Goal: Task Accomplishment & Management: Manage account settings

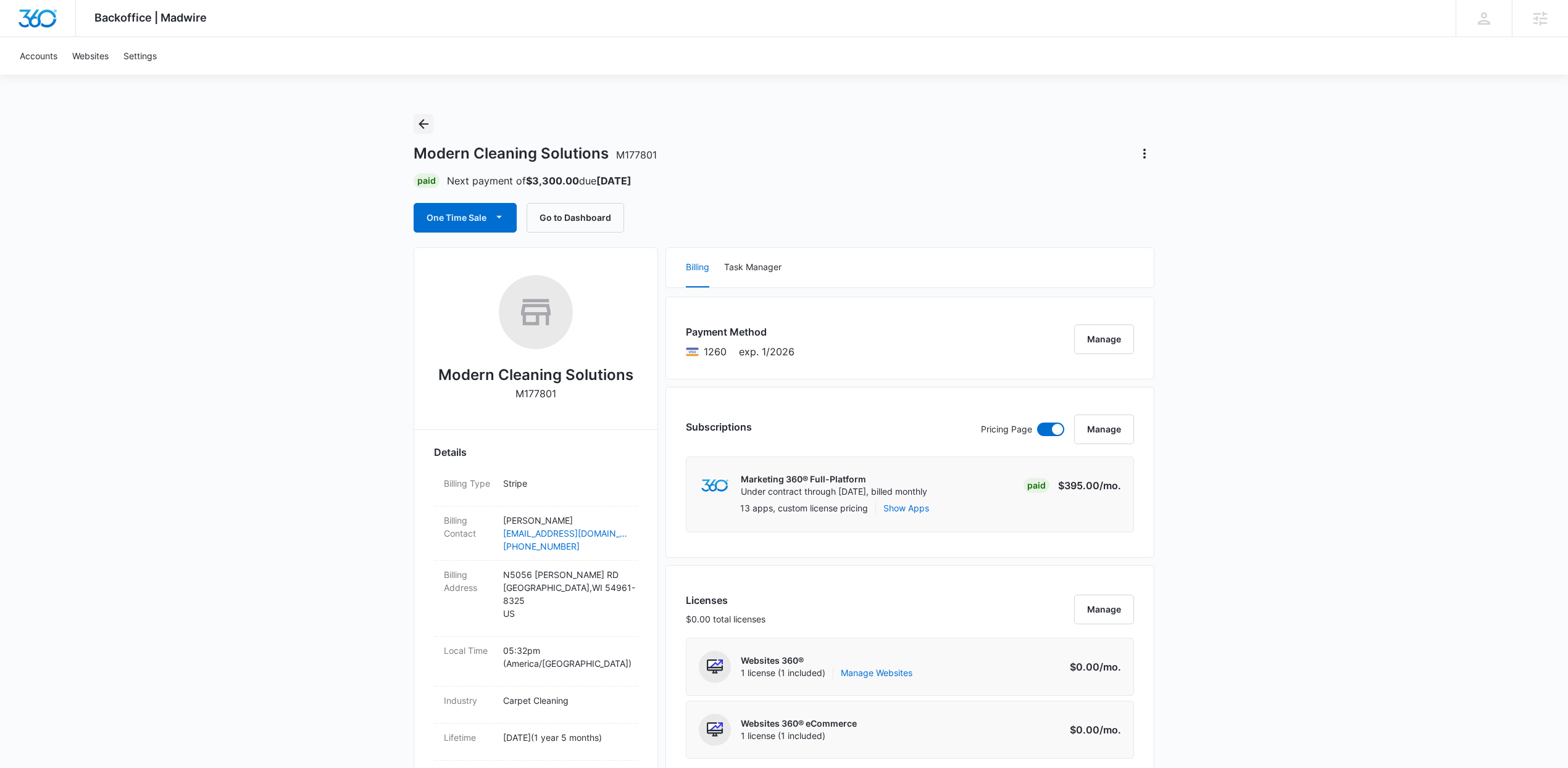
click at [431, 132] on button "Back" at bounding box center [423, 124] width 20 height 20
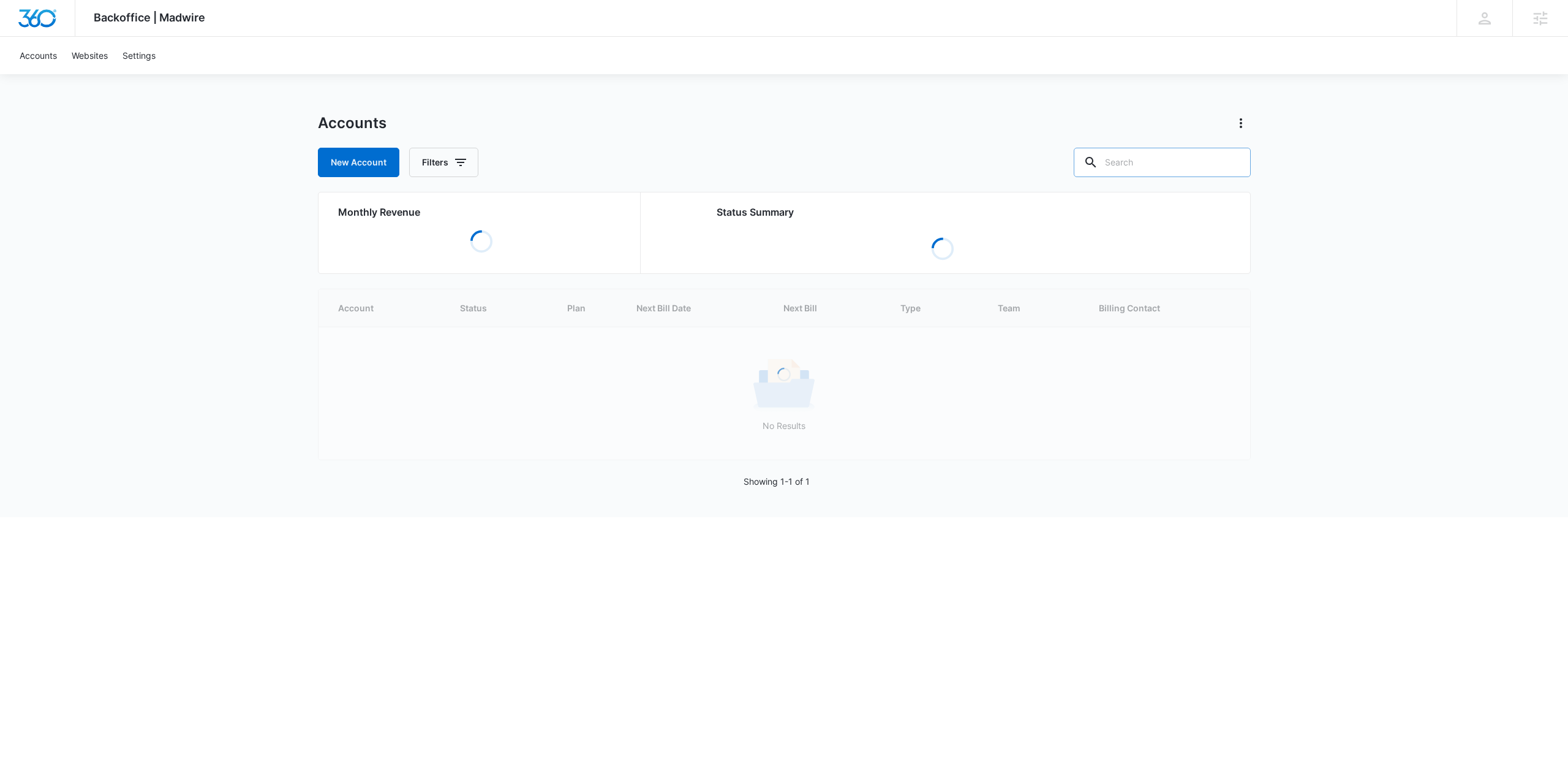
click at [1154, 164] on input "text" at bounding box center [1162, 162] width 177 height 29
type input "devonshire"
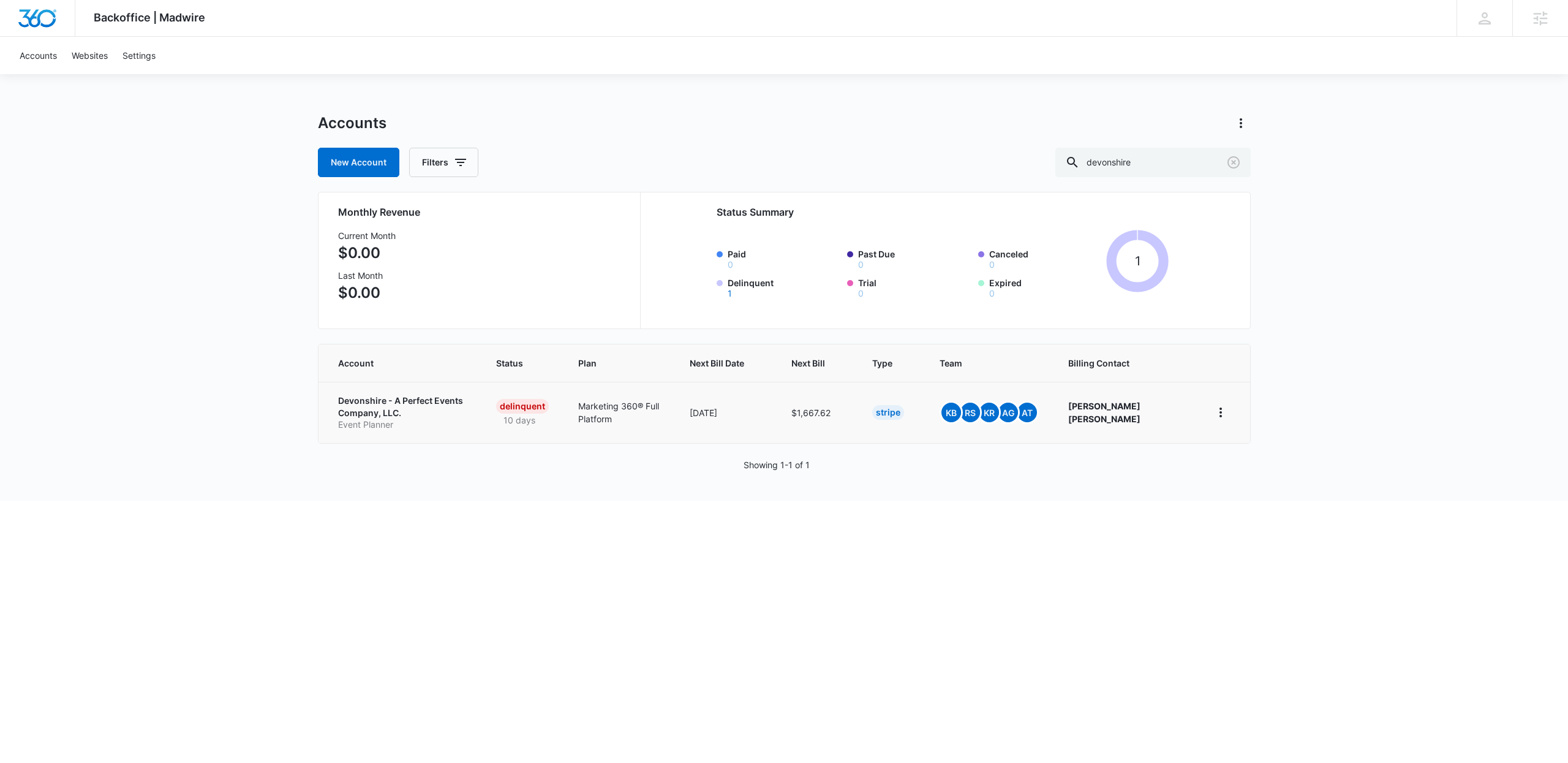
click at [451, 417] on p "Devonshire - A Perfect Events Company, LLC." at bounding box center [403, 406] width 129 height 24
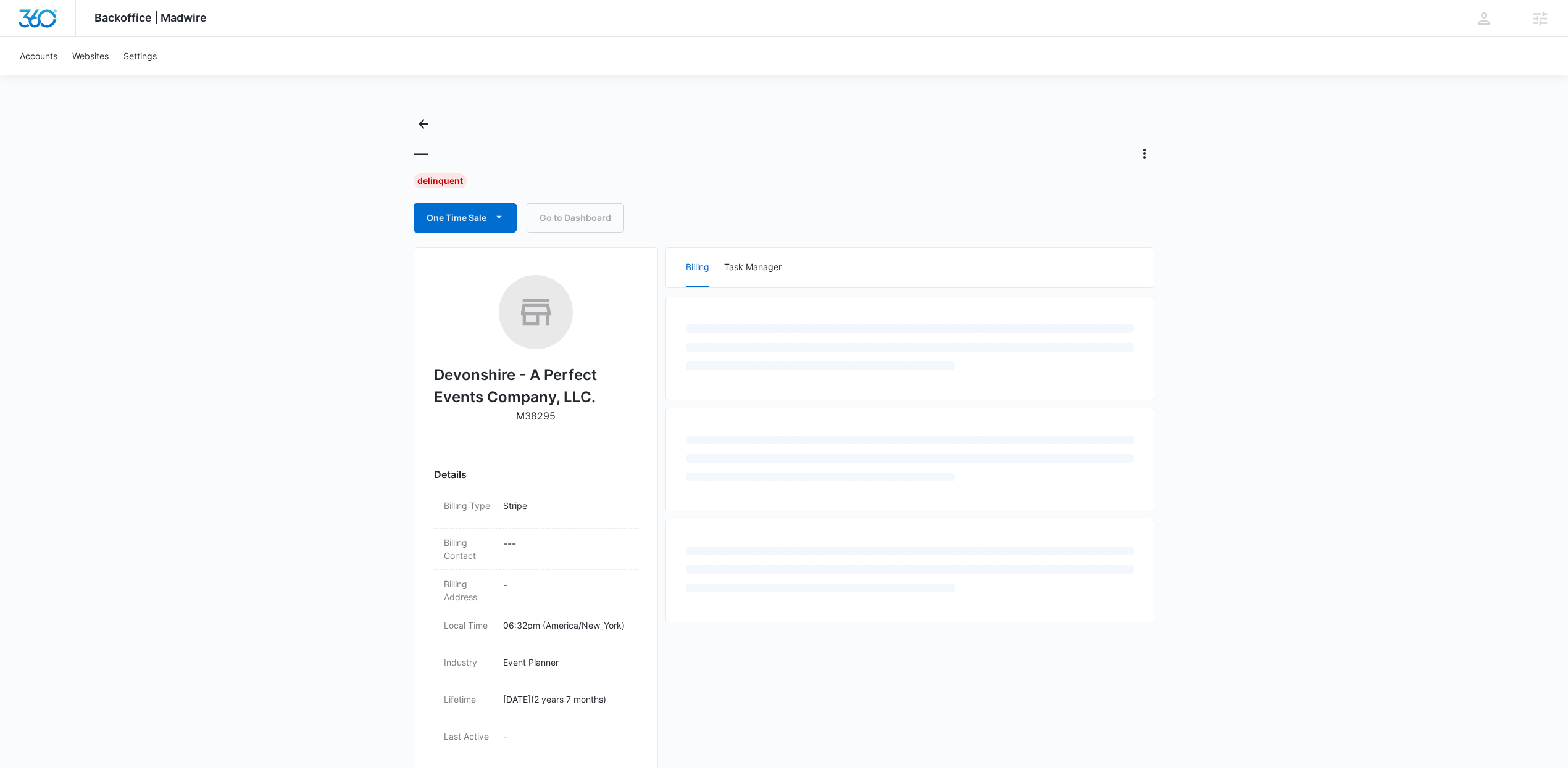
click at [1389, 434] on div "Backoffice | Madwire Apps Settings Kenzie Ryan kenzie.ryan@madwire.com My Profi…" at bounding box center [784, 525] width 1568 height 1051
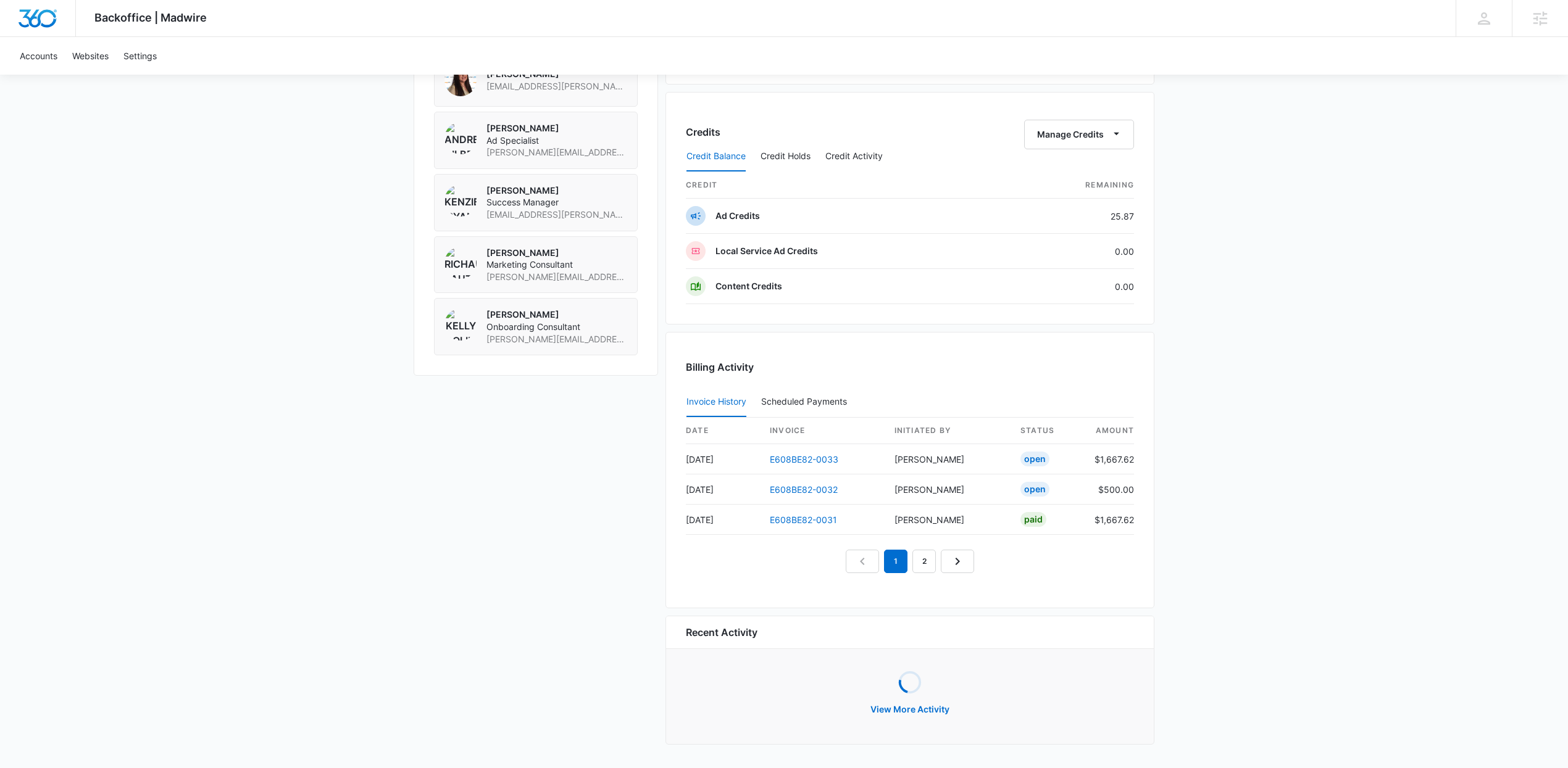
scroll to position [963, 0]
click at [823, 458] on link "E608BE82-0033" at bounding box center [804, 461] width 68 height 10
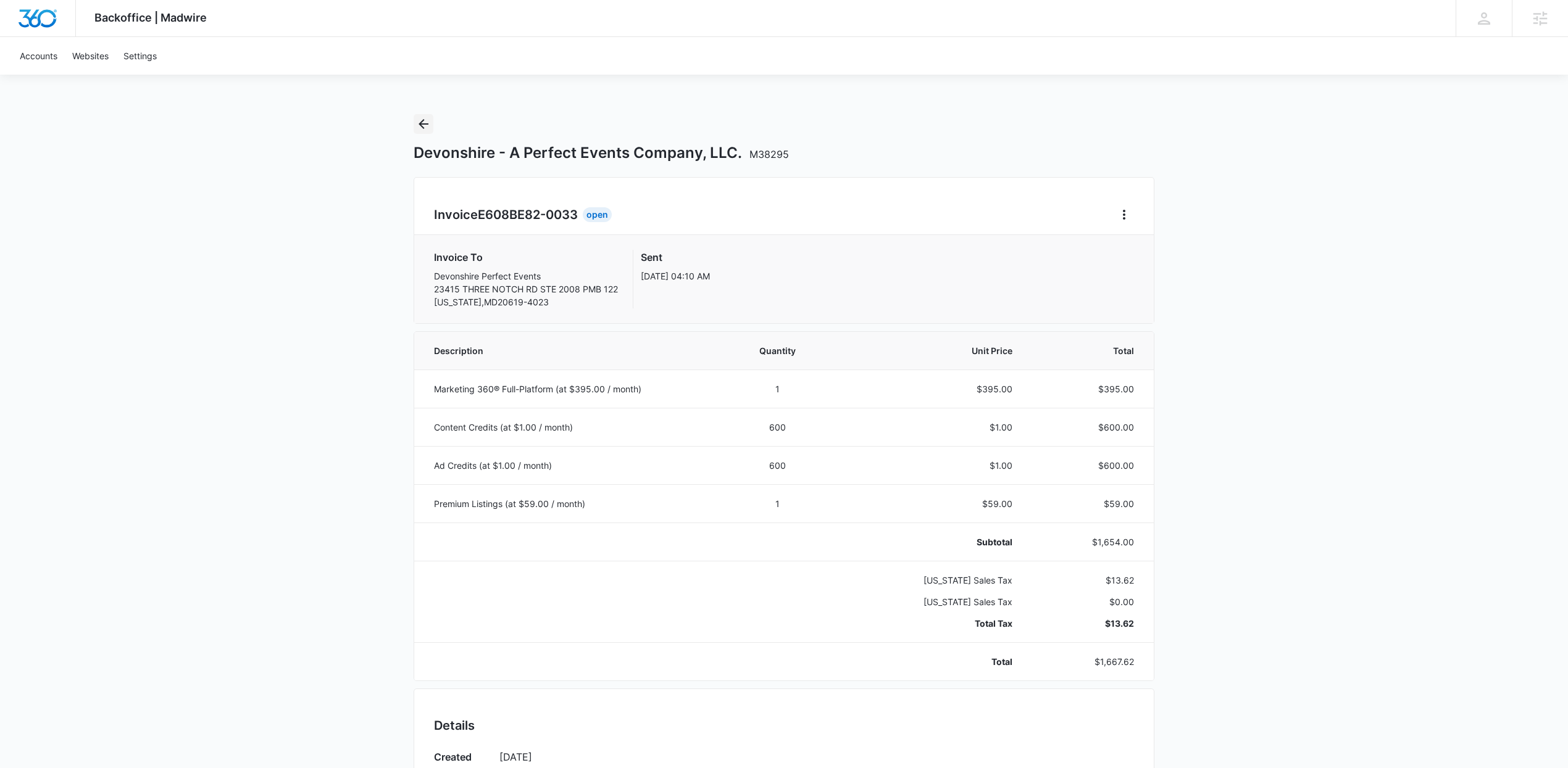
click at [417, 126] on icon "Back" at bounding box center [423, 124] width 15 height 15
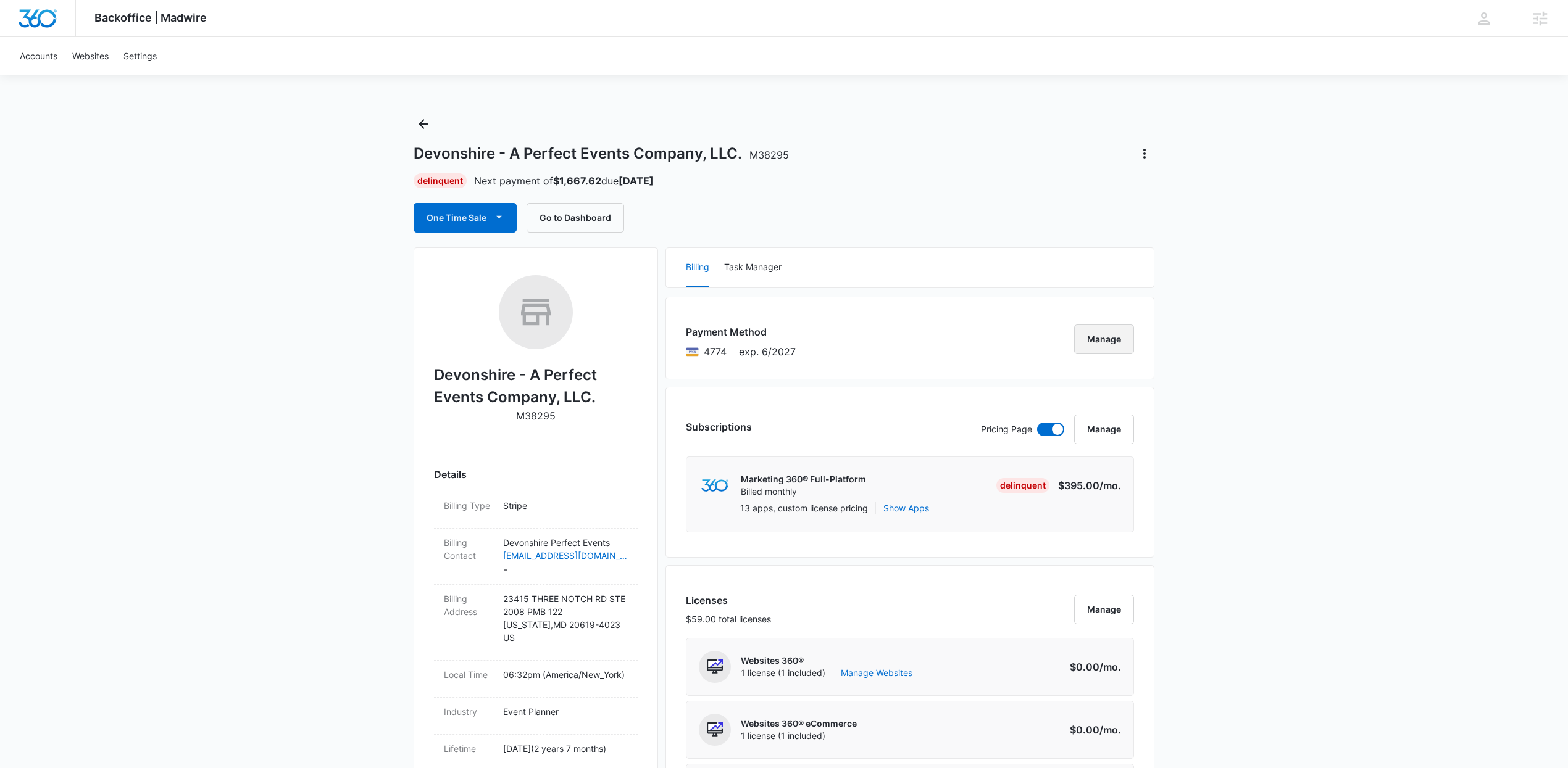
click at [1103, 341] on button "Manage" at bounding box center [1104, 339] width 60 height 29
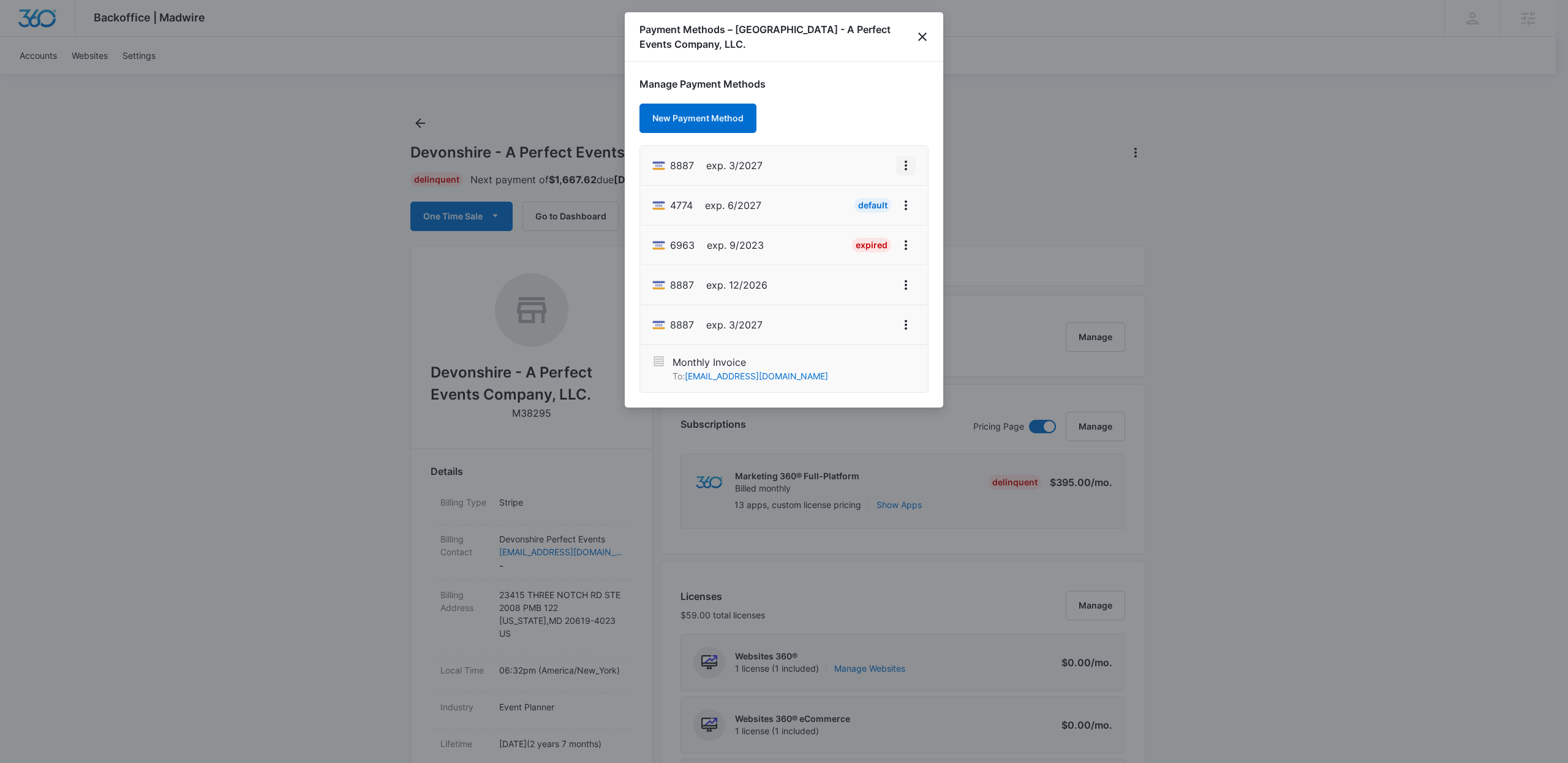
click at [905, 166] on icon "View More" at bounding box center [906, 166] width 3 height 10
click at [874, 214] on div "Set As Default" at bounding box center [857, 218] width 57 height 8
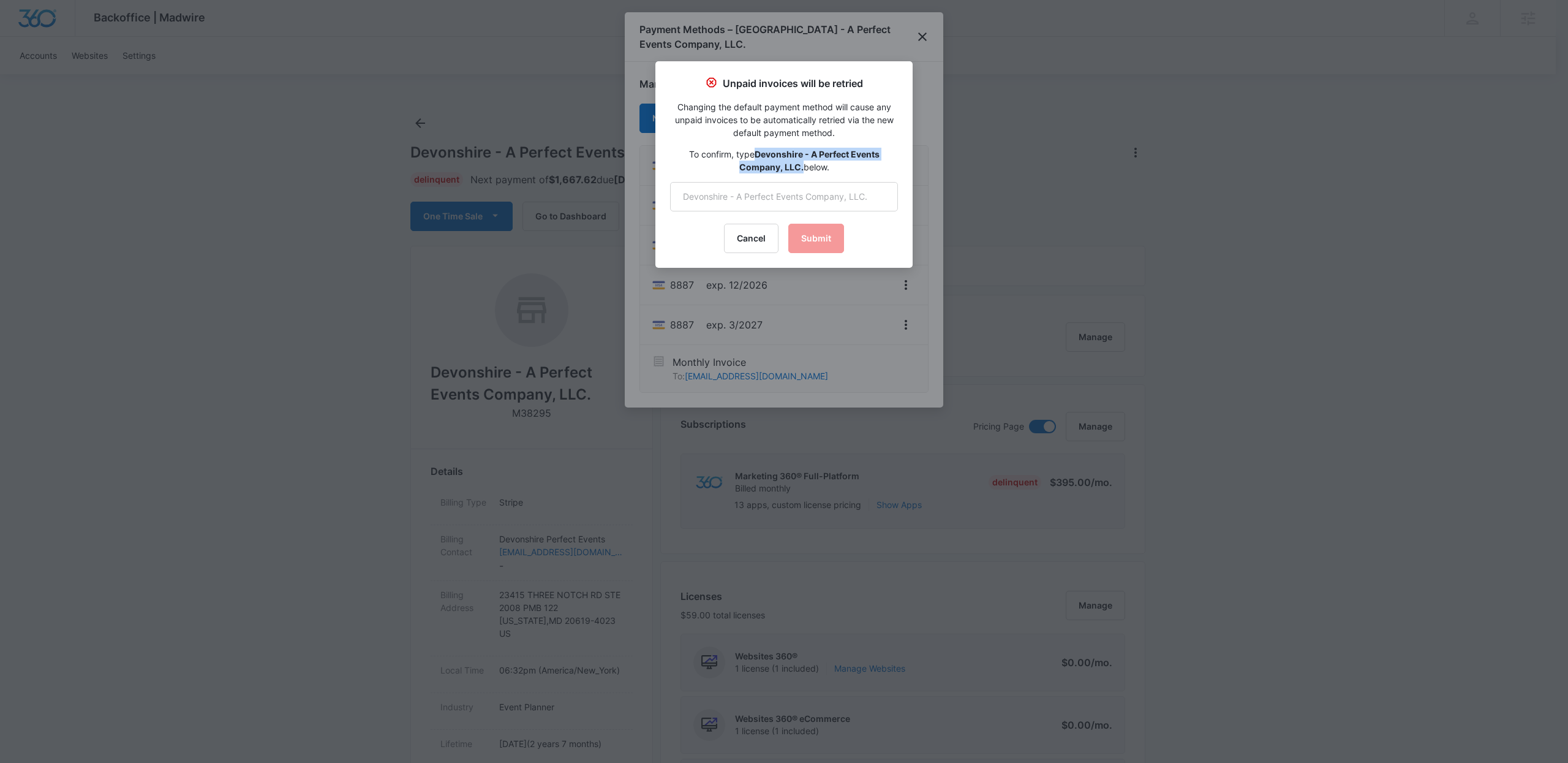
drag, startPoint x: 756, startPoint y: 155, endPoint x: 801, endPoint y: 166, distance: 46.3
click at [801, 166] on p "To confirm, type Devonshire - A Perfect Events Company, LLC. below." at bounding box center [784, 160] width 228 height 26
copy strong "Devonshire - A Perfect Events Company, LLC."
click at [862, 189] on input "text" at bounding box center [784, 196] width 228 height 29
paste input "Devonshire - A Perfect Events Company, LLC."
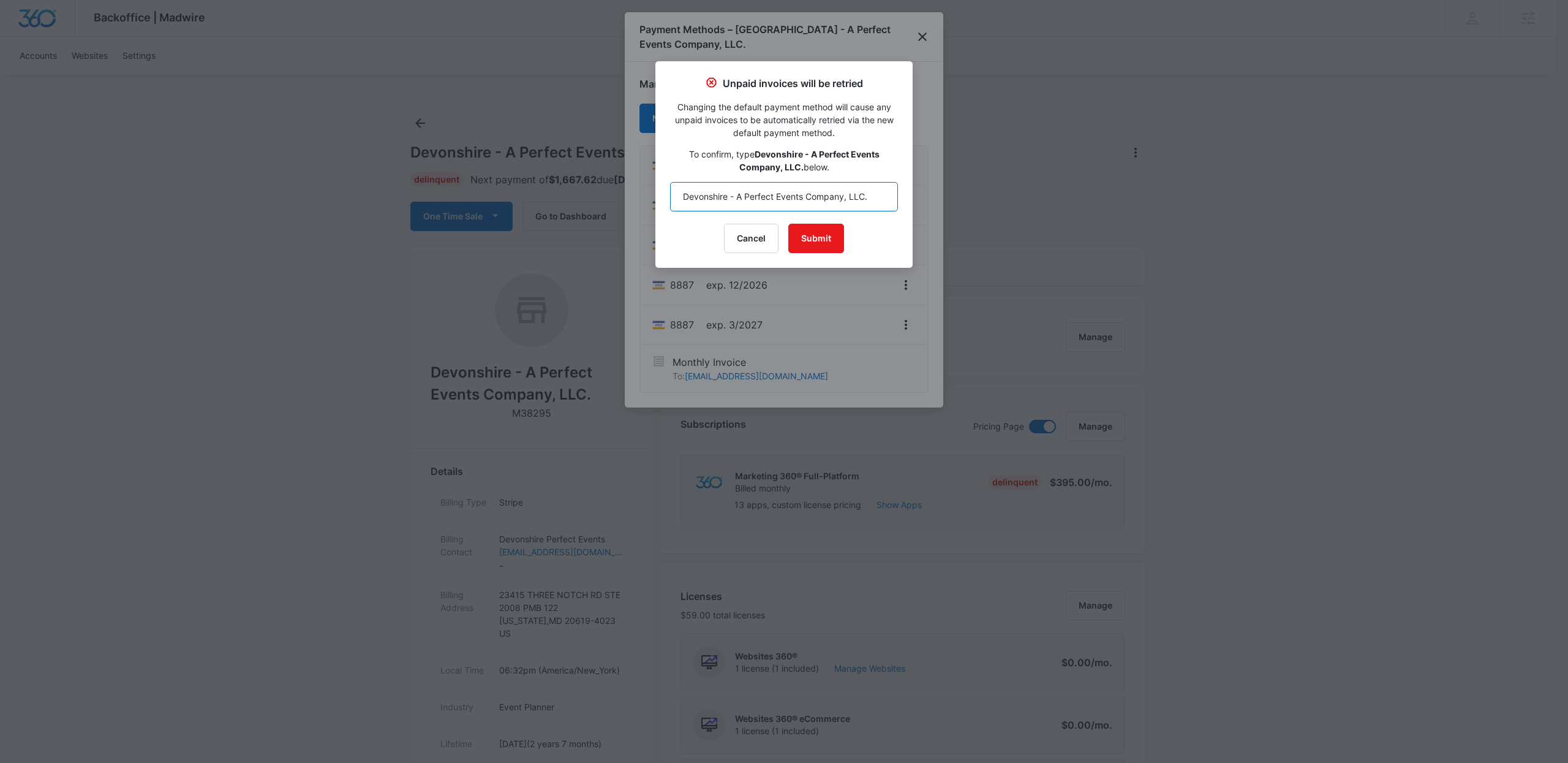
type input "Devonshire - A Perfect Events Company, LLC."
click at [837, 228] on button "Submit" at bounding box center [816, 239] width 55 height 29
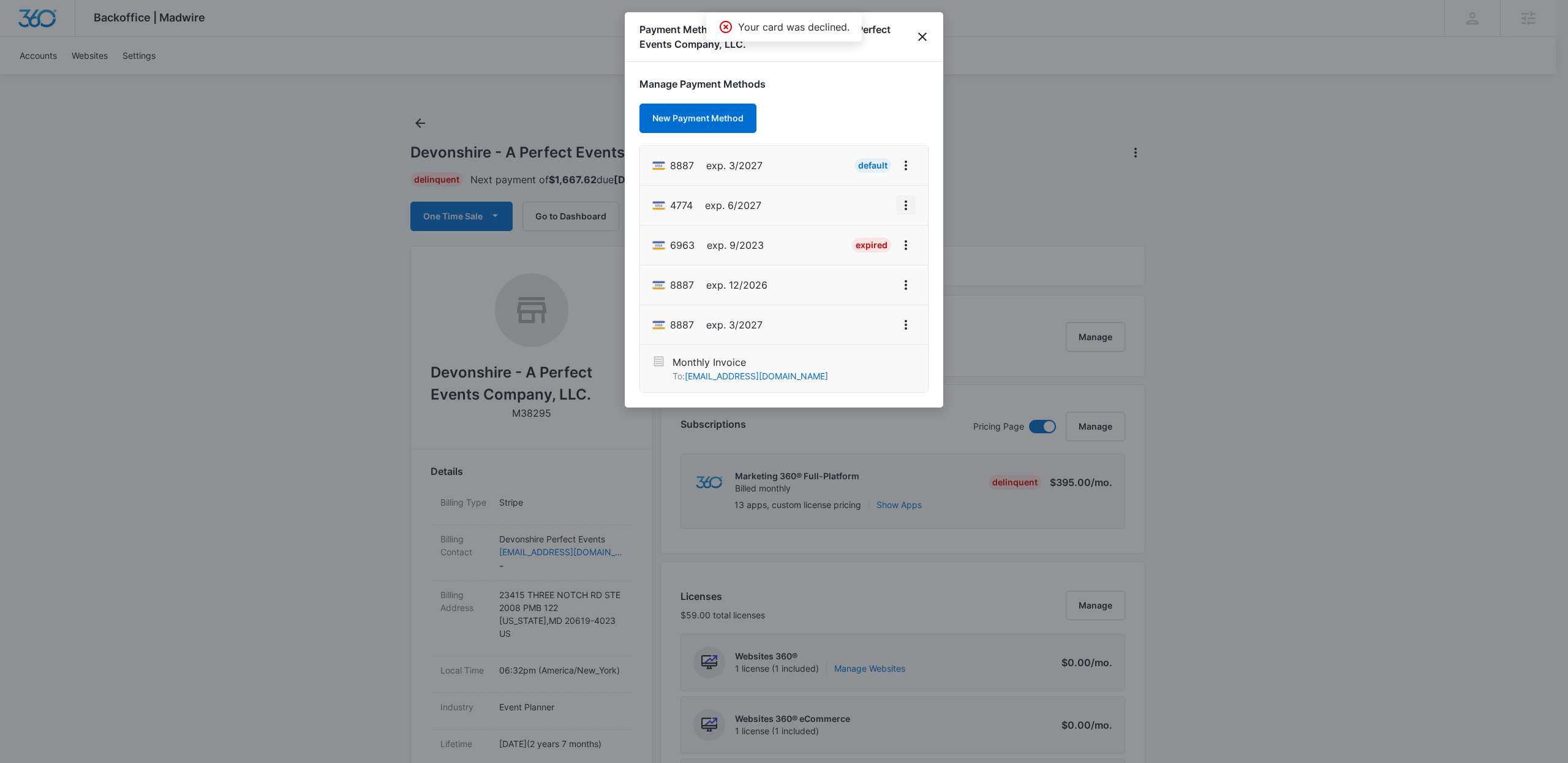
click at [900, 209] on icon "View More" at bounding box center [905, 205] width 15 height 15
click at [863, 255] on div "Set As Default" at bounding box center [857, 259] width 57 height 8
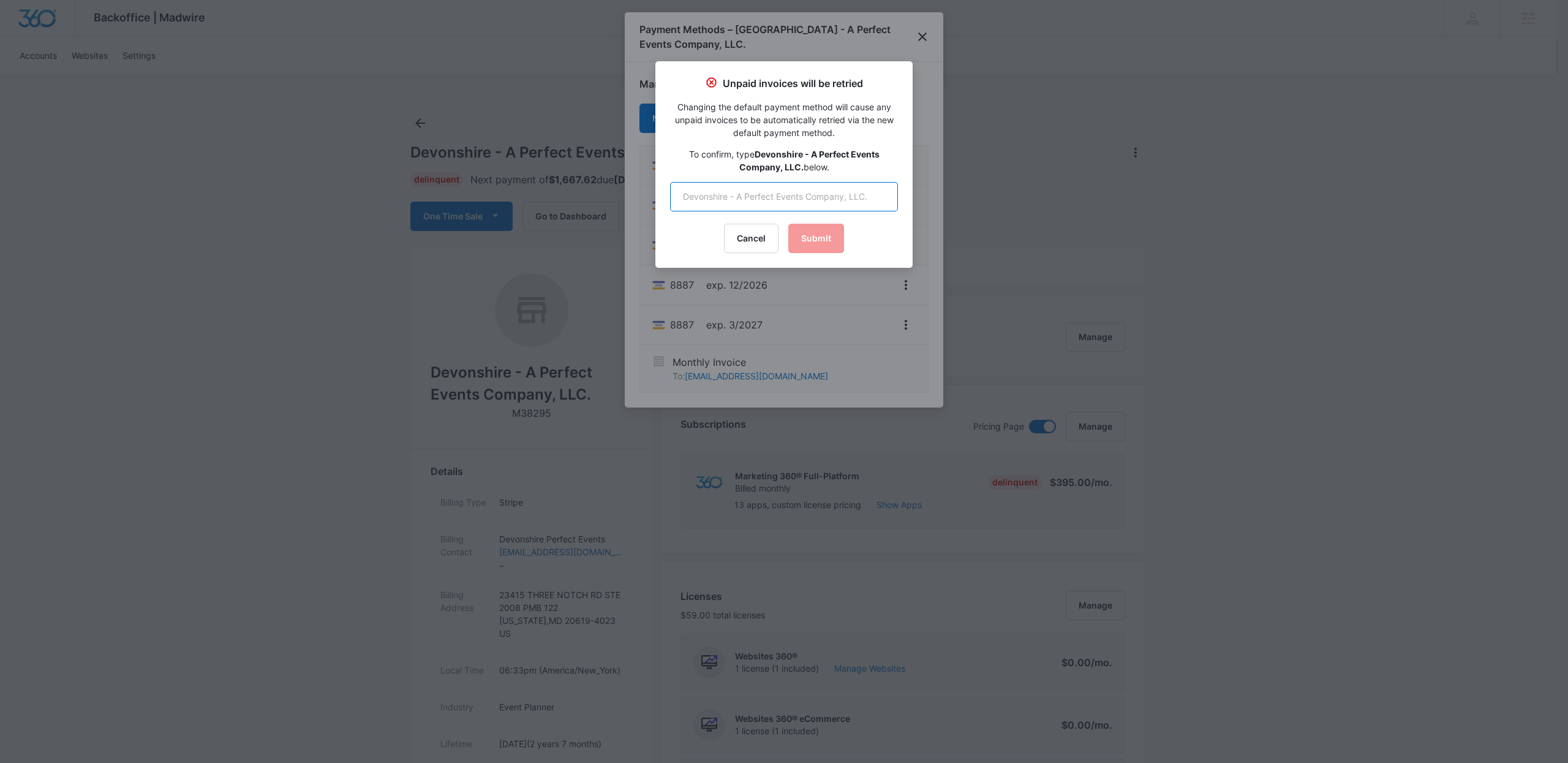
click at [829, 206] on input "text" at bounding box center [784, 196] width 228 height 29
paste input "Devonshire - A Perfect Events Company, LLC."
type input "Devonshire - A Perfect Events Company, LLC."
click at [824, 230] on button "Submit" at bounding box center [816, 239] width 55 height 29
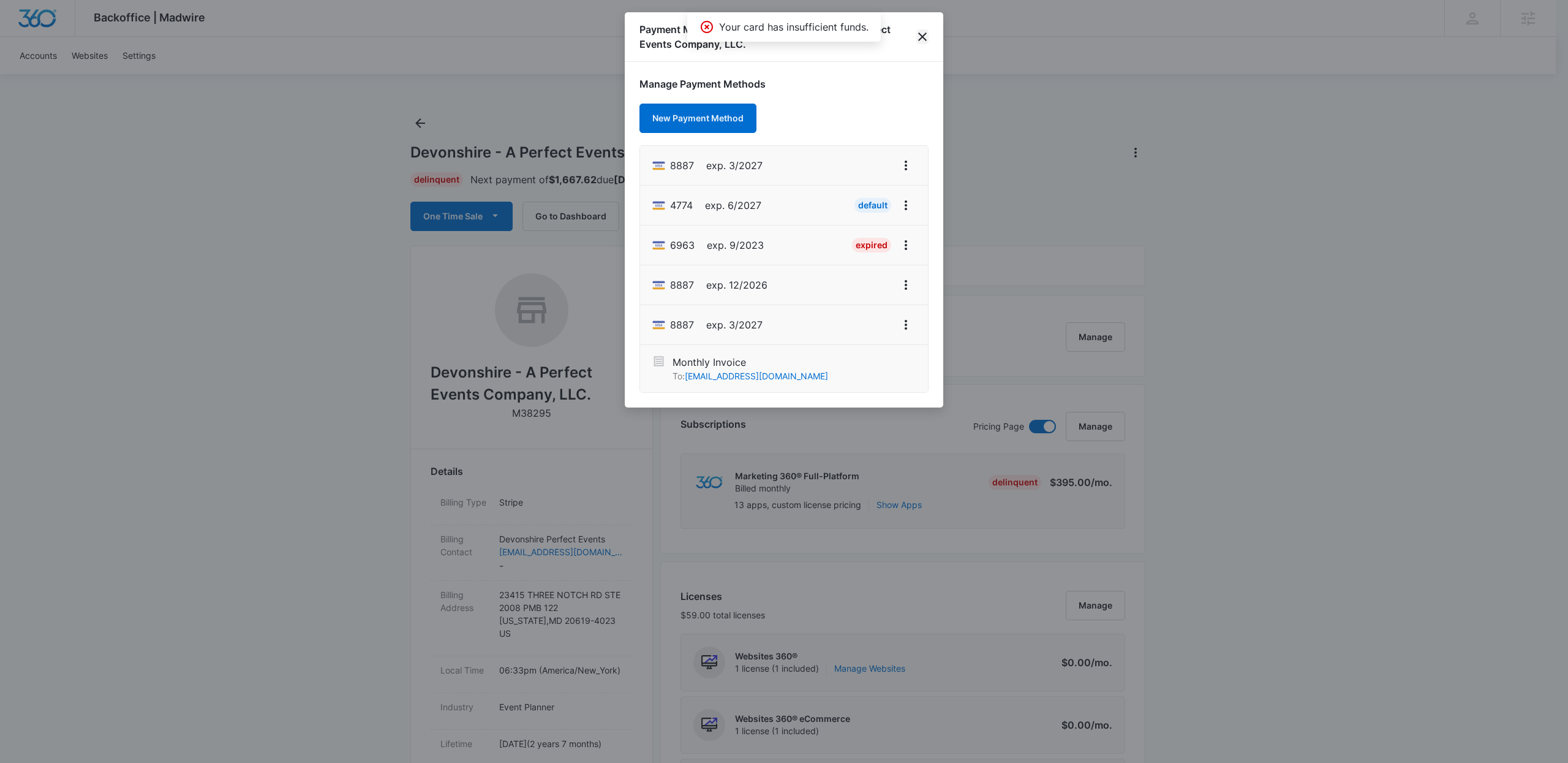
click at [921, 32] on icon "close" at bounding box center [922, 36] width 15 height 15
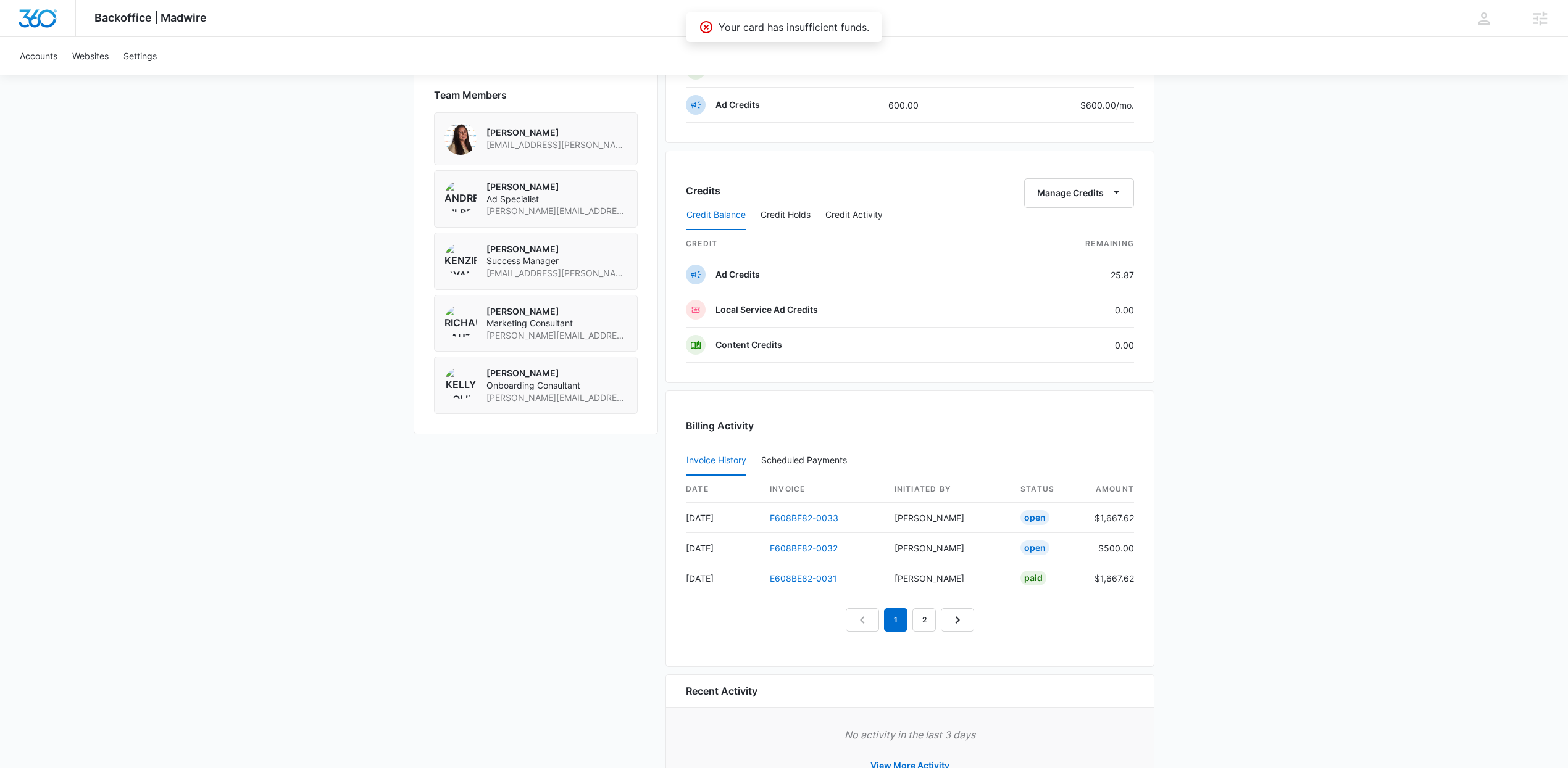
scroll to position [963, 0]
